Goal: Find specific page/section

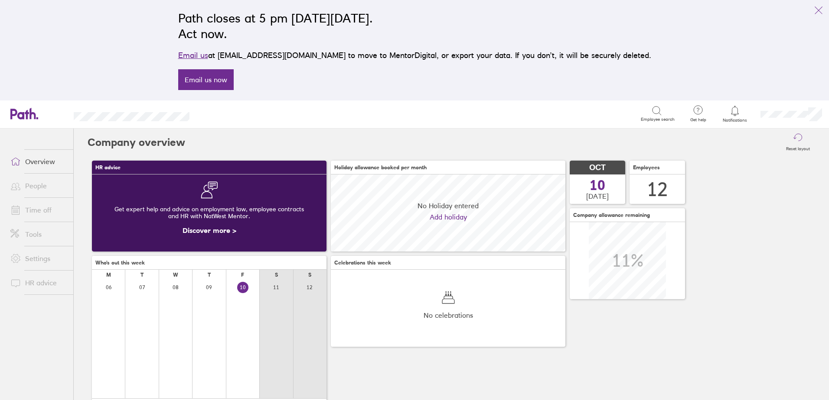
scroll to position [77, 234]
click at [35, 189] on link "People" at bounding box center [38, 185] width 70 height 17
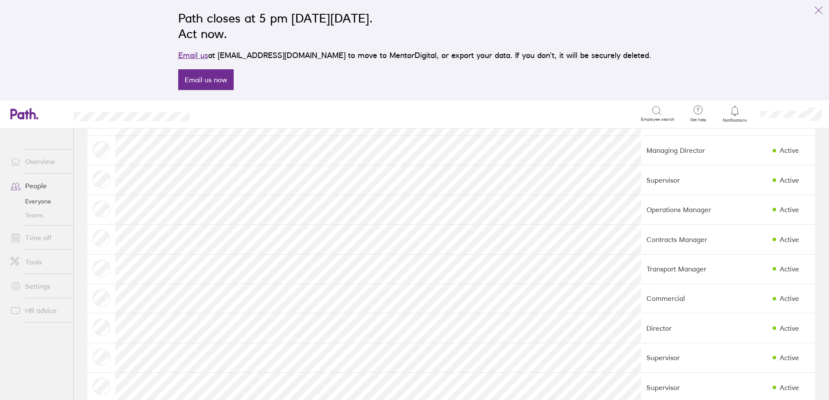
scroll to position [146, 0]
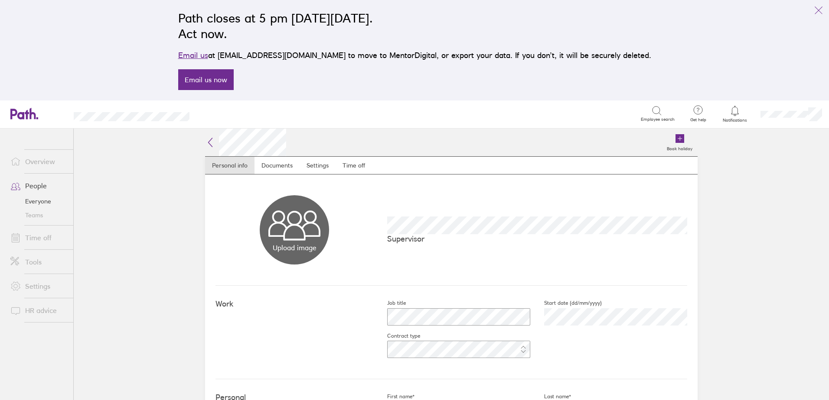
click at [205, 139] on icon at bounding box center [210, 142] width 10 height 10
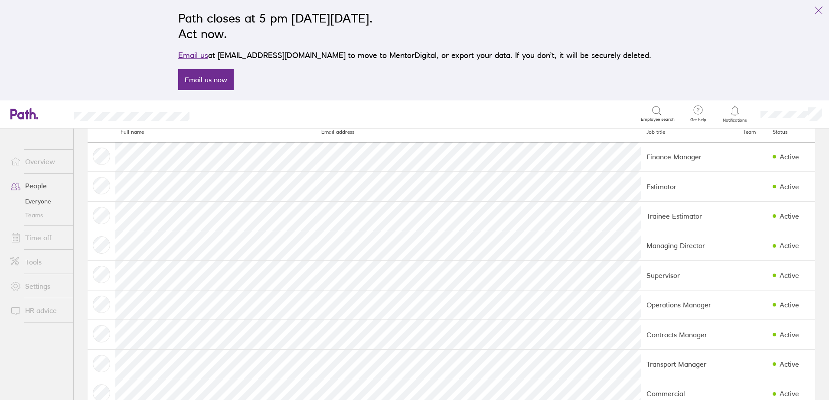
scroll to position [16, 0]
